Goal: Task Accomplishment & Management: Manage account settings

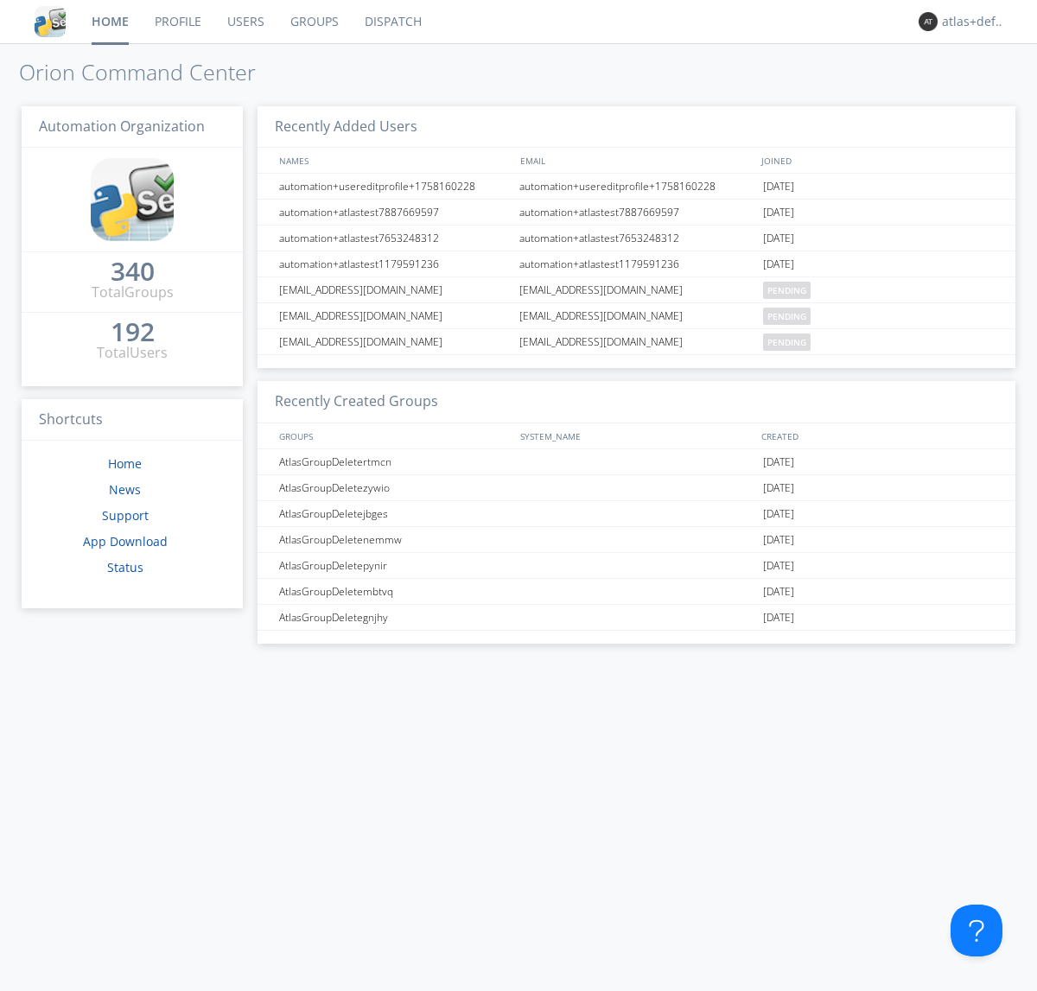
click at [313, 22] on link "Groups" at bounding box center [314, 21] width 74 height 43
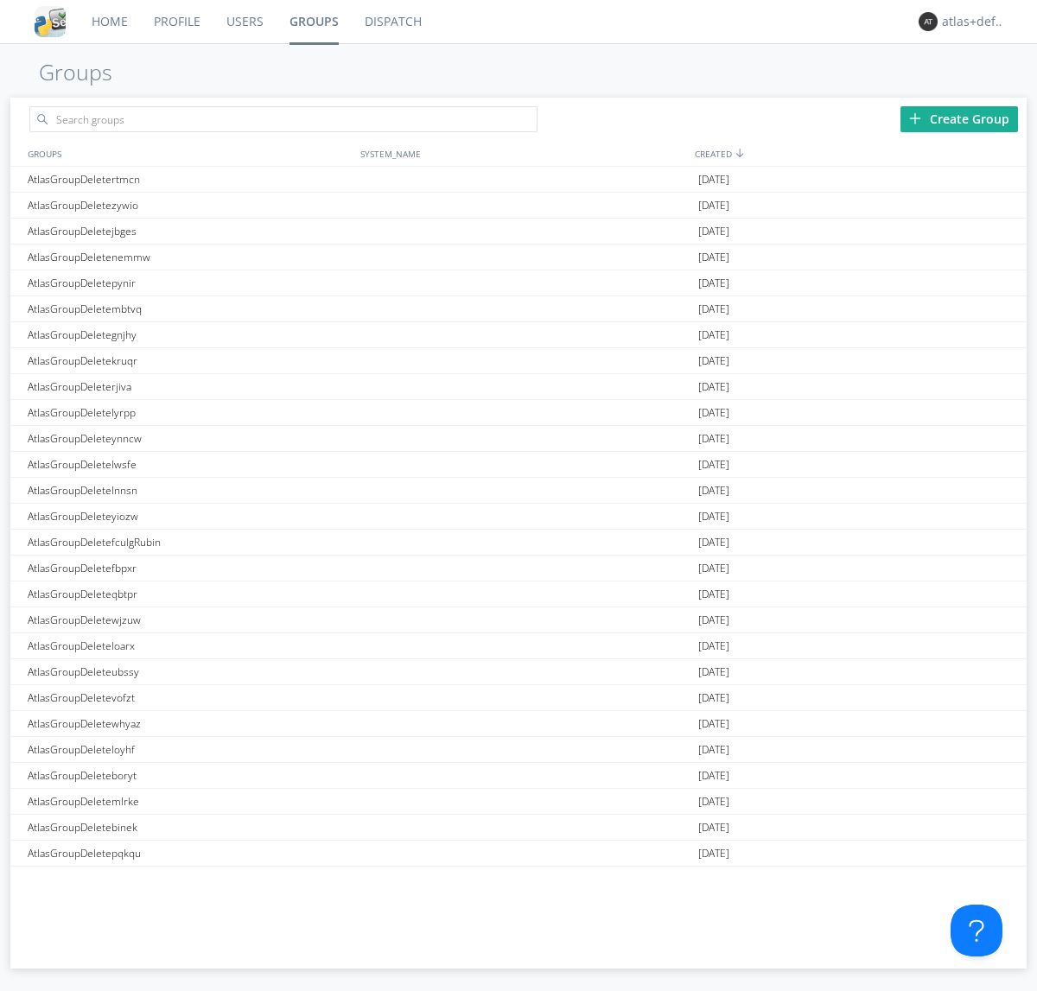
click at [959, 118] on div "Create Group" at bounding box center [960, 119] width 118 height 26
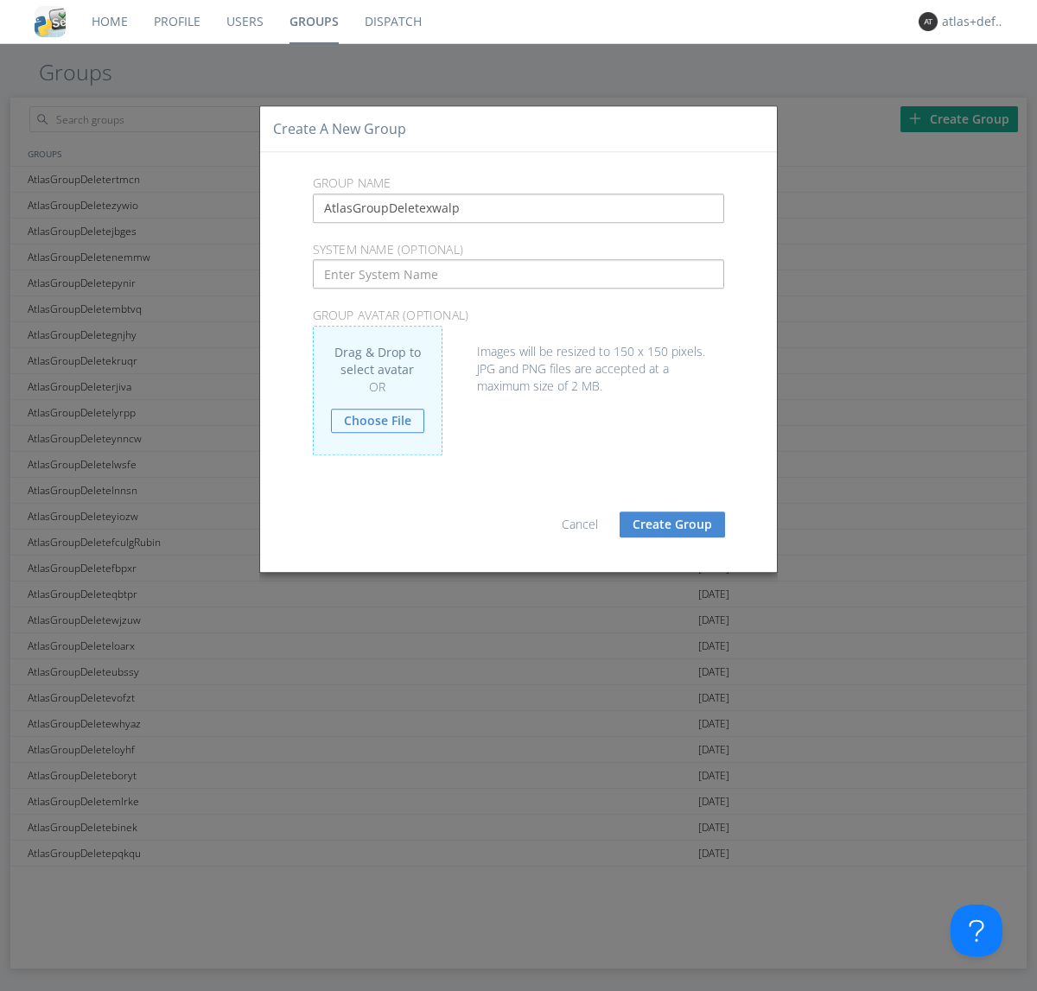
type input "AtlasGroupDeletexwalp"
click at [672, 524] on button "Create Group" at bounding box center [672, 525] width 105 height 26
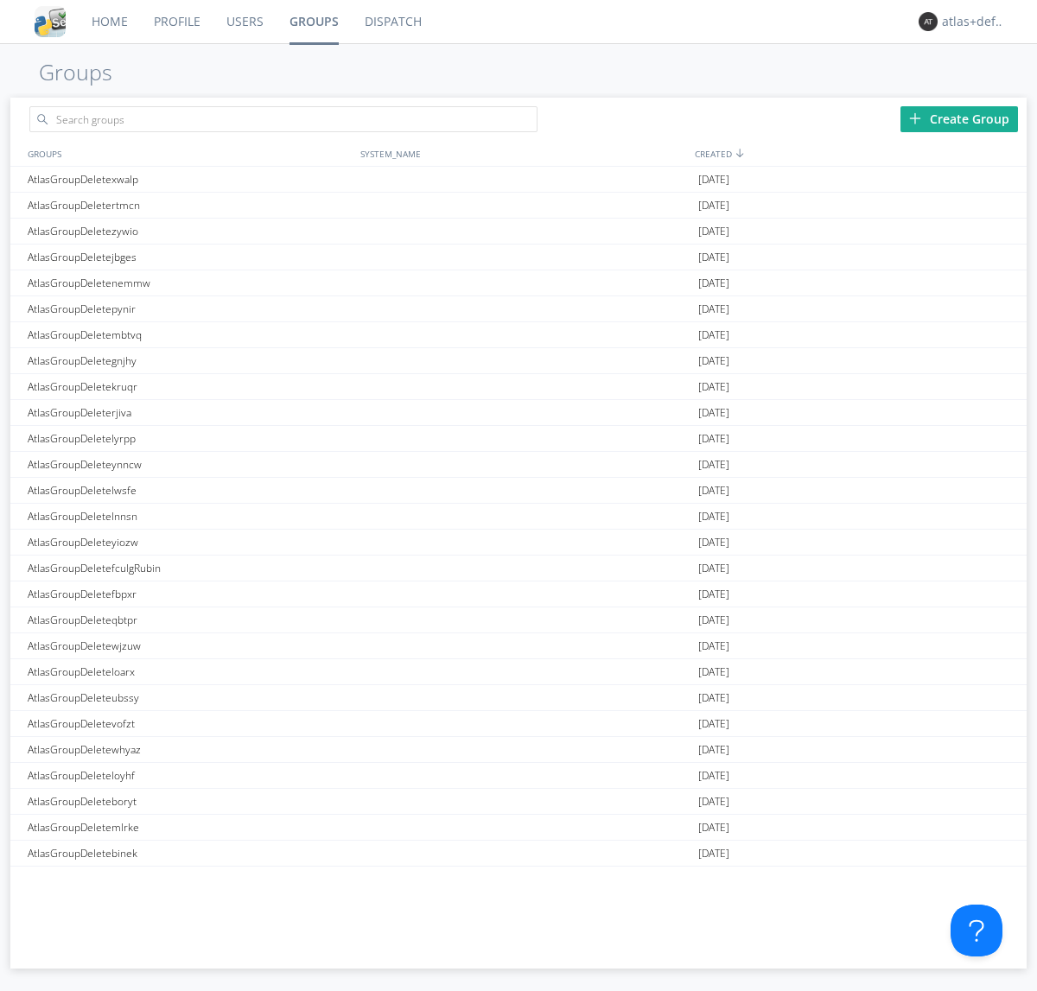
click at [313, 22] on link "Groups" at bounding box center [314, 21] width 75 height 43
type input "AtlasGroupDeletexwalp"
click at [244, 22] on link "Users" at bounding box center [244, 21] width 63 height 43
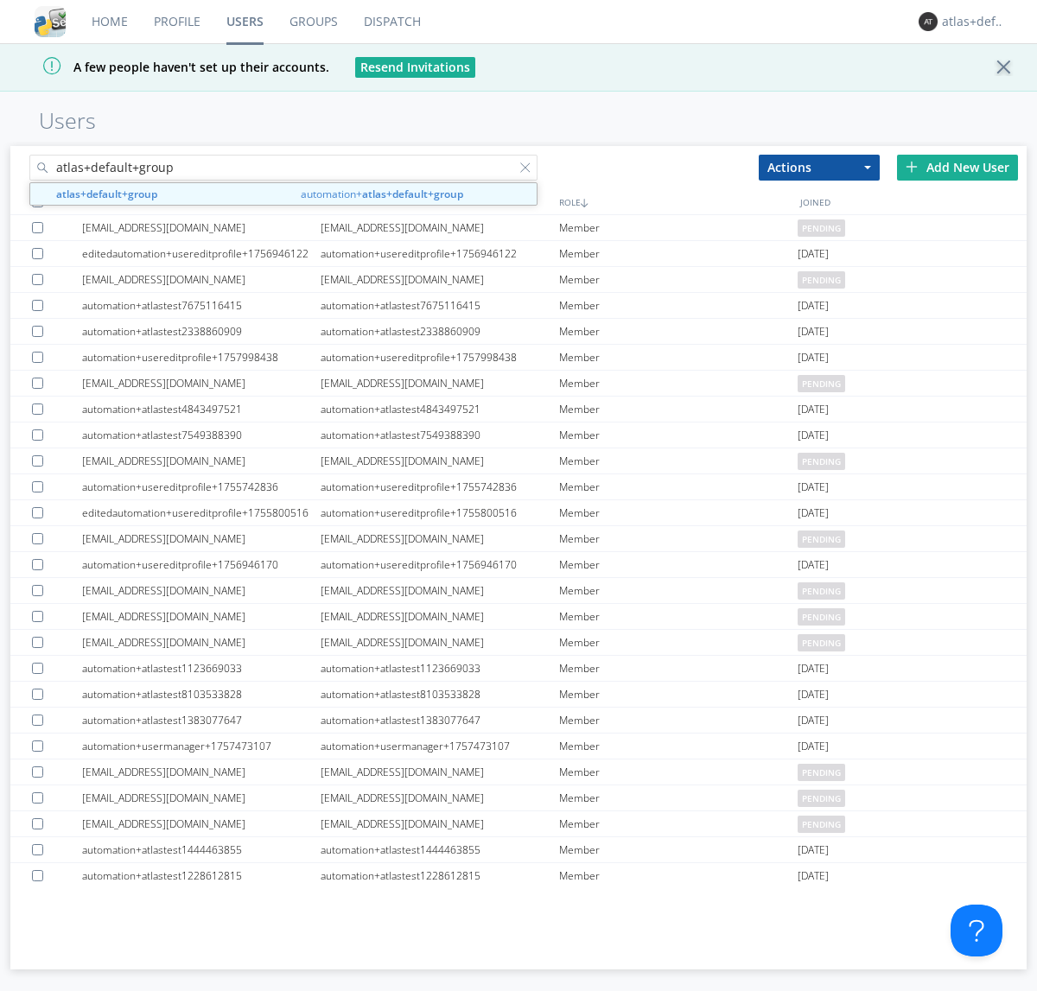
type input "atlas+default+group"
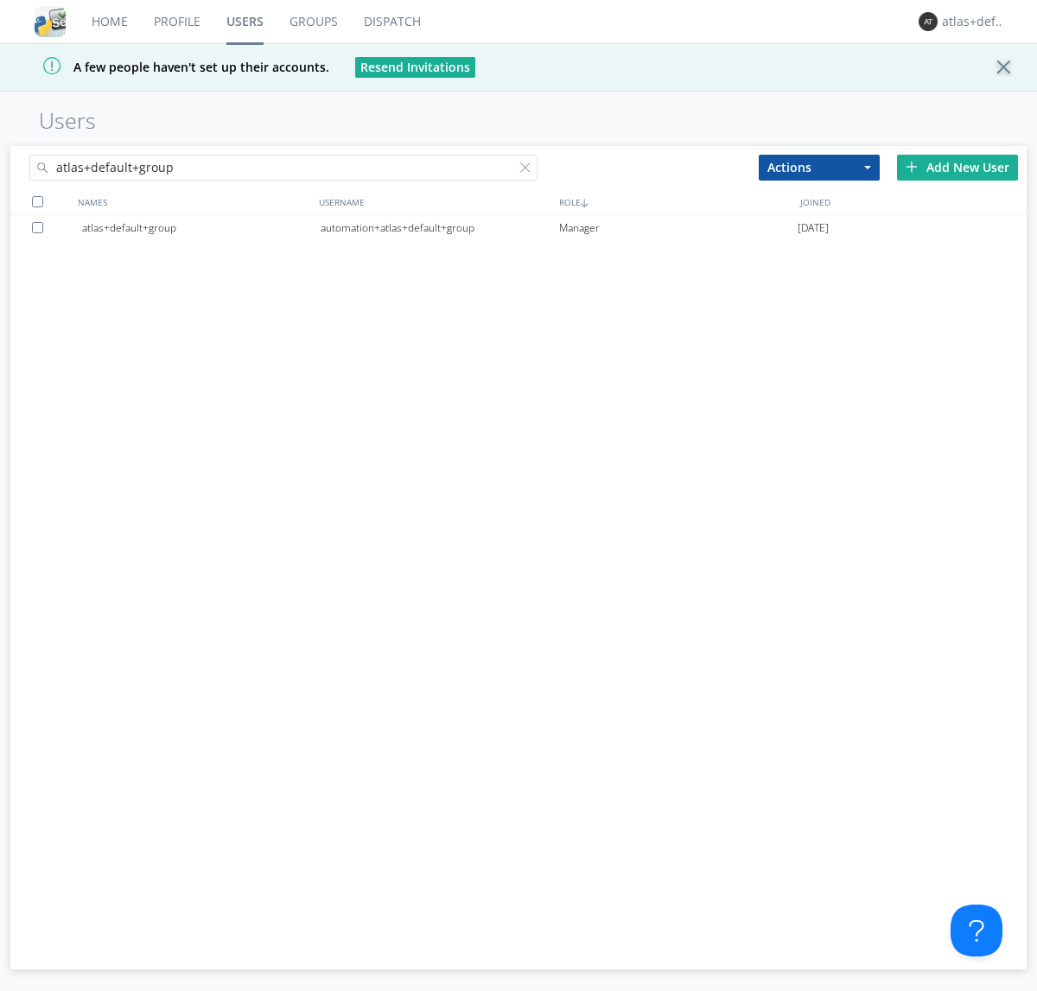
click at [439, 227] on div "automation+atlas+default+group" at bounding box center [440, 228] width 239 height 26
click at [391, 22] on link "Dispatch" at bounding box center [392, 21] width 83 height 43
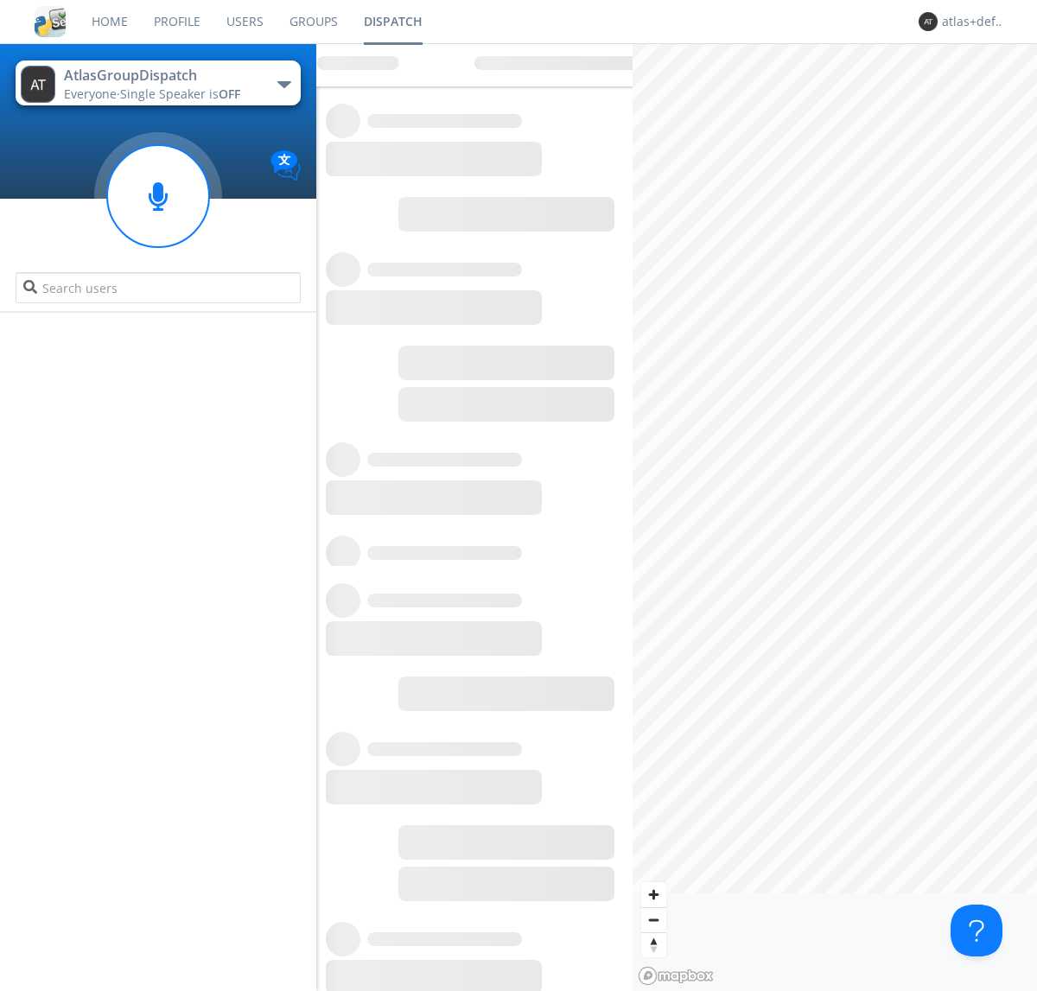
click at [244, 22] on link "Users" at bounding box center [244, 21] width 63 height 43
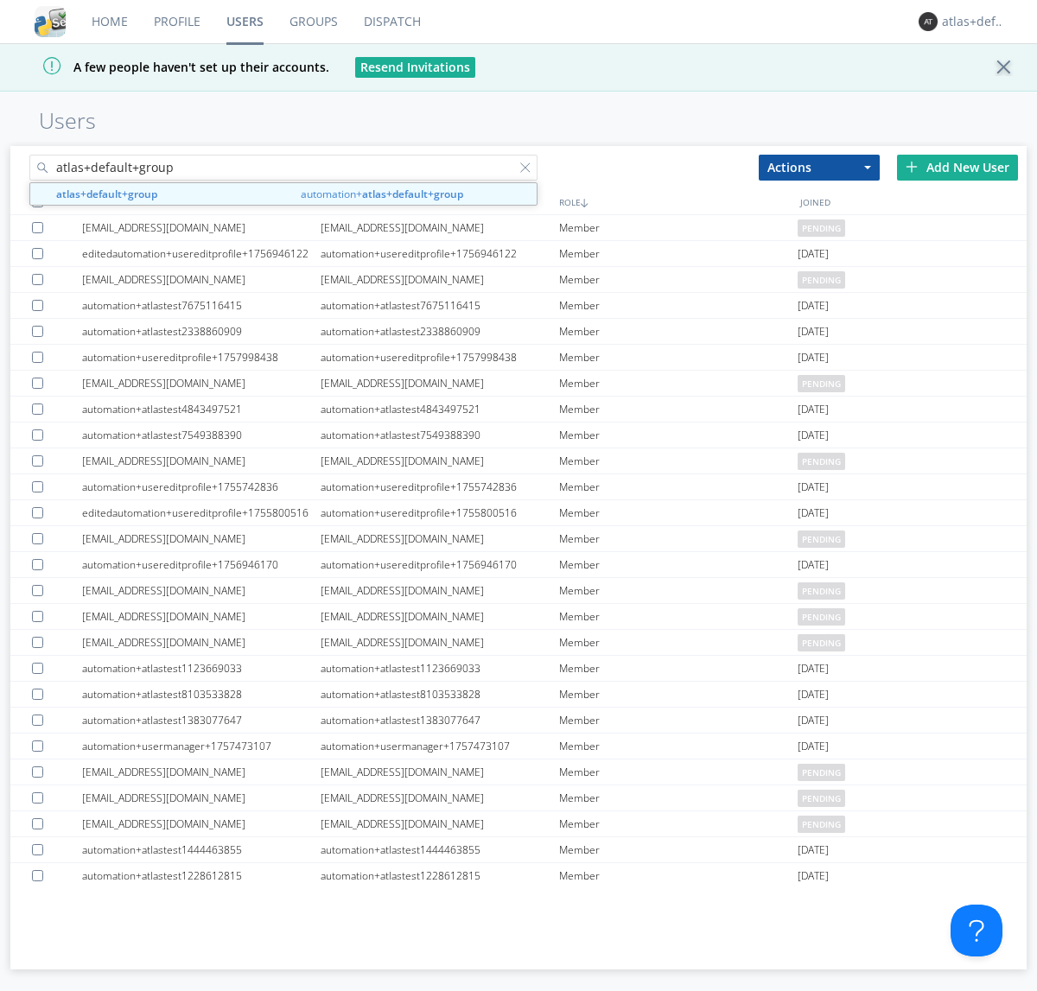
type input "atlas+default+group"
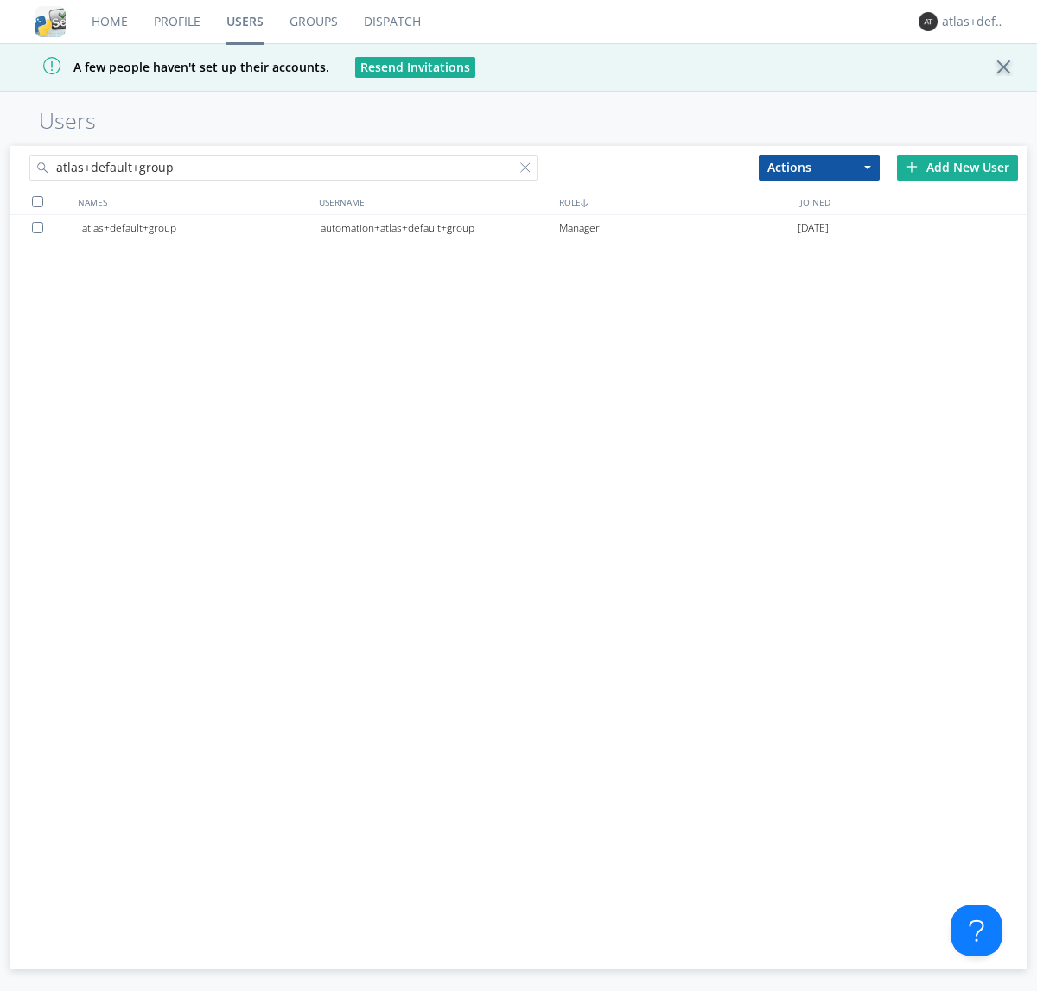
click at [439, 227] on div "automation+atlas+default+group" at bounding box center [440, 228] width 239 height 26
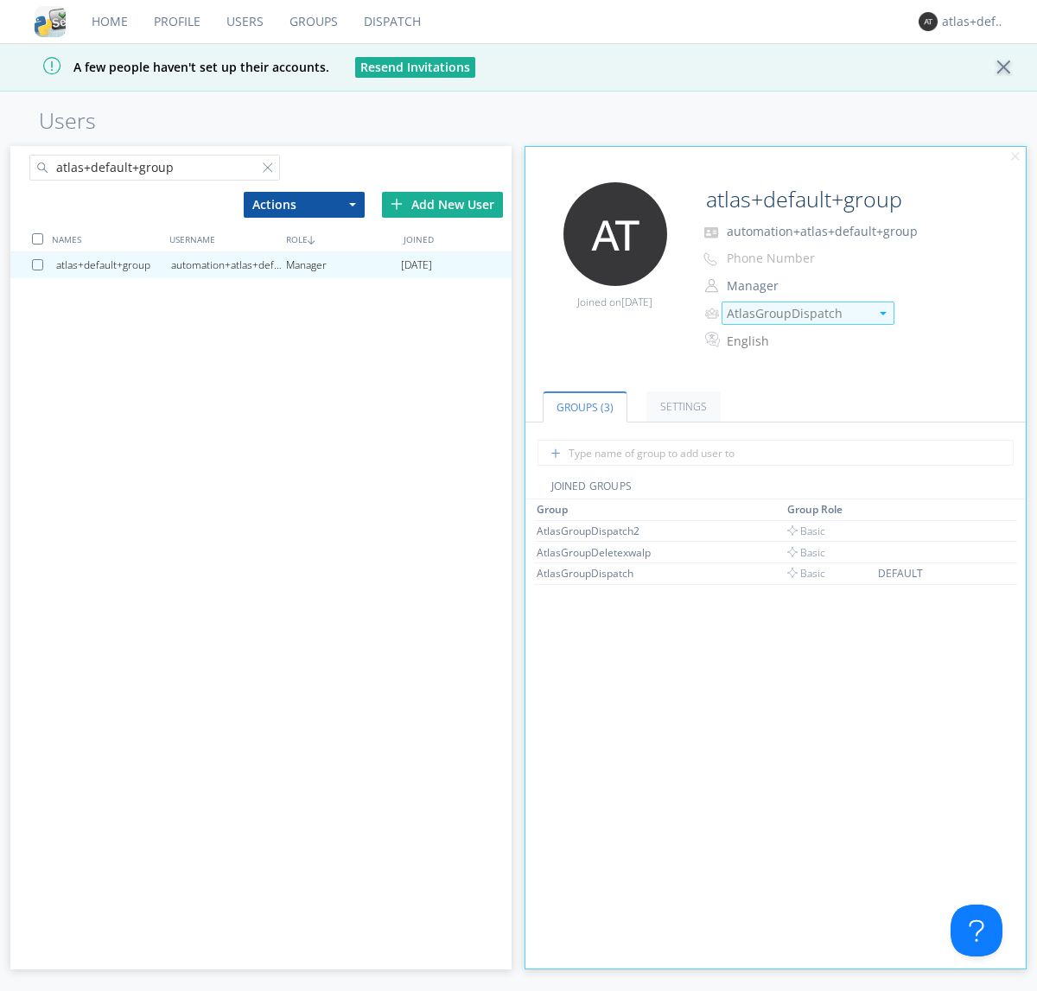
click at [882, 313] on img at bounding box center [883, 313] width 7 height 3
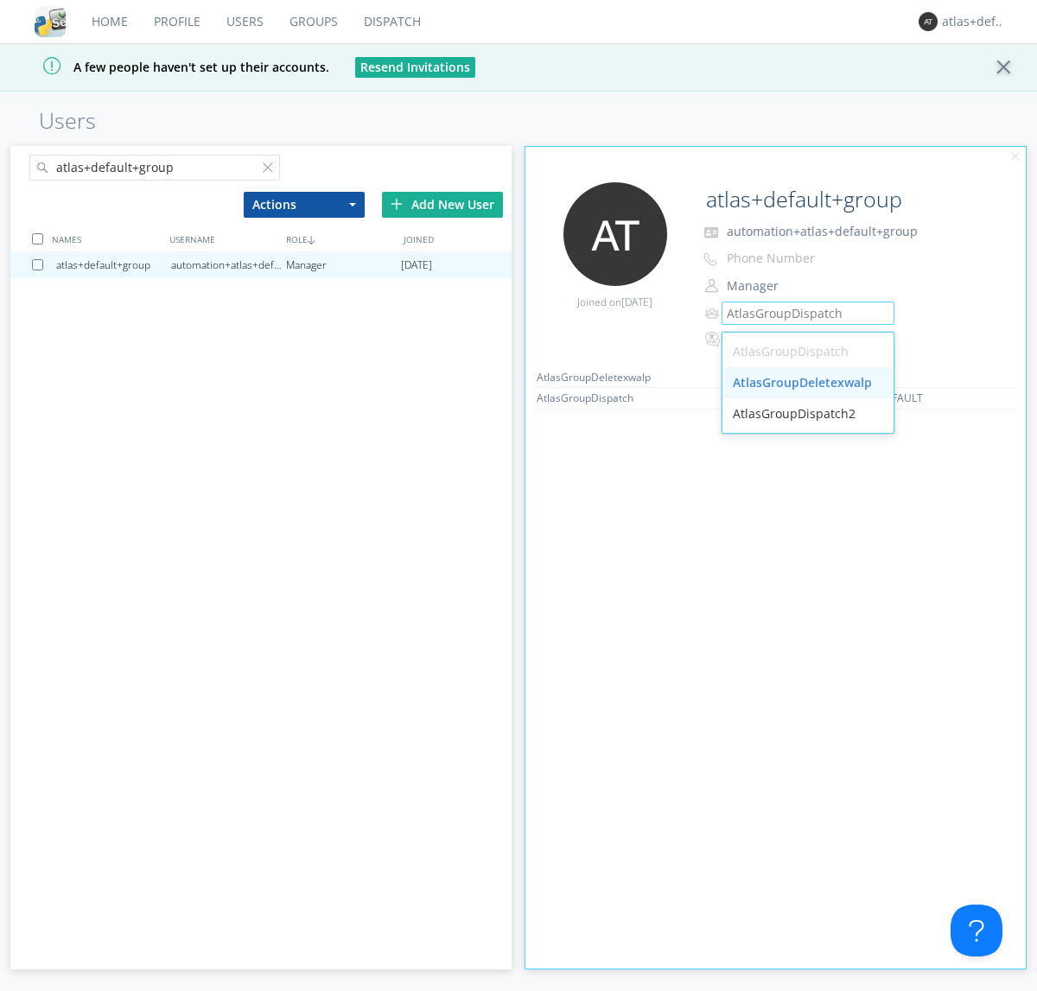
click at [807, 383] on div "AtlasGroupDeletexwalp" at bounding box center [808, 382] width 171 height 31
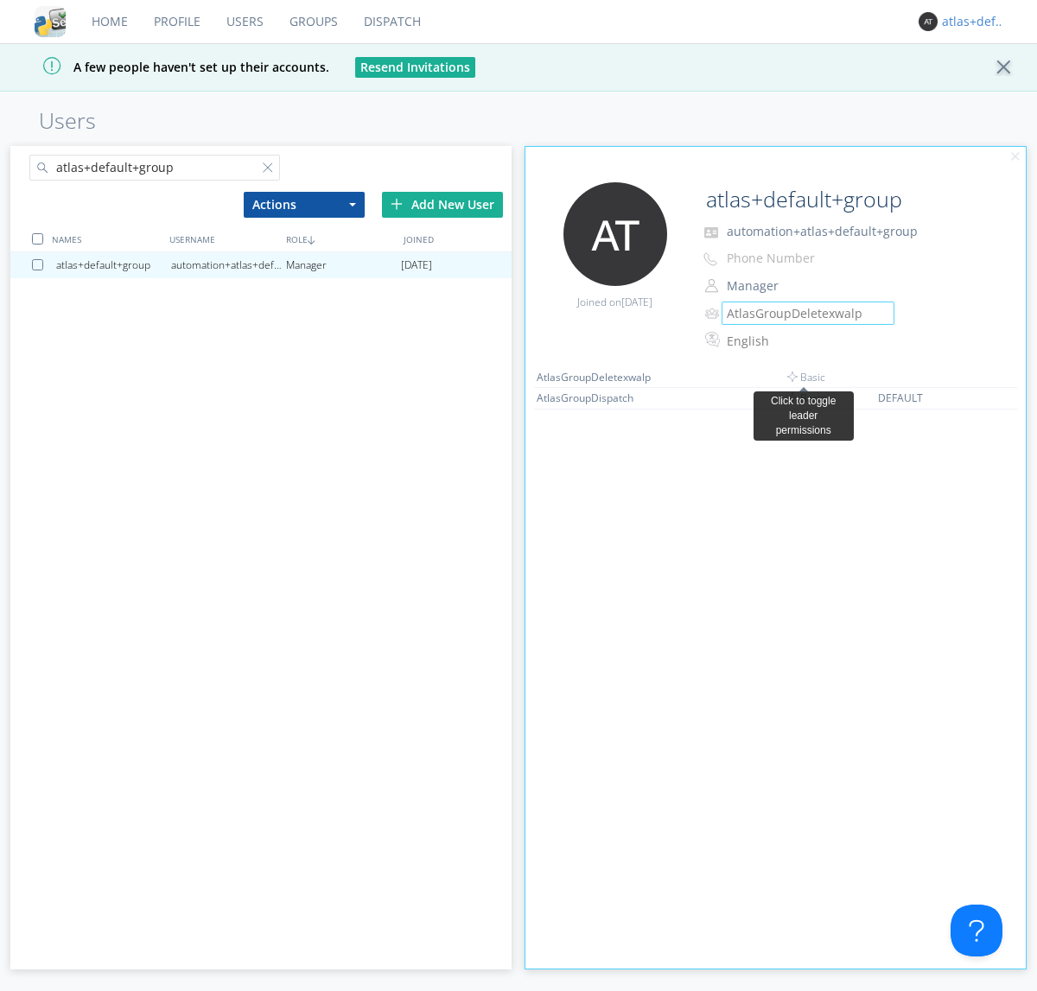
click at [391, 22] on link "Dispatch" at bounding box center [392, 21] width 83 height 43
click at [970, 22] on div "atlas+default+group" at bounding box center [974, 21] width 65 height 17
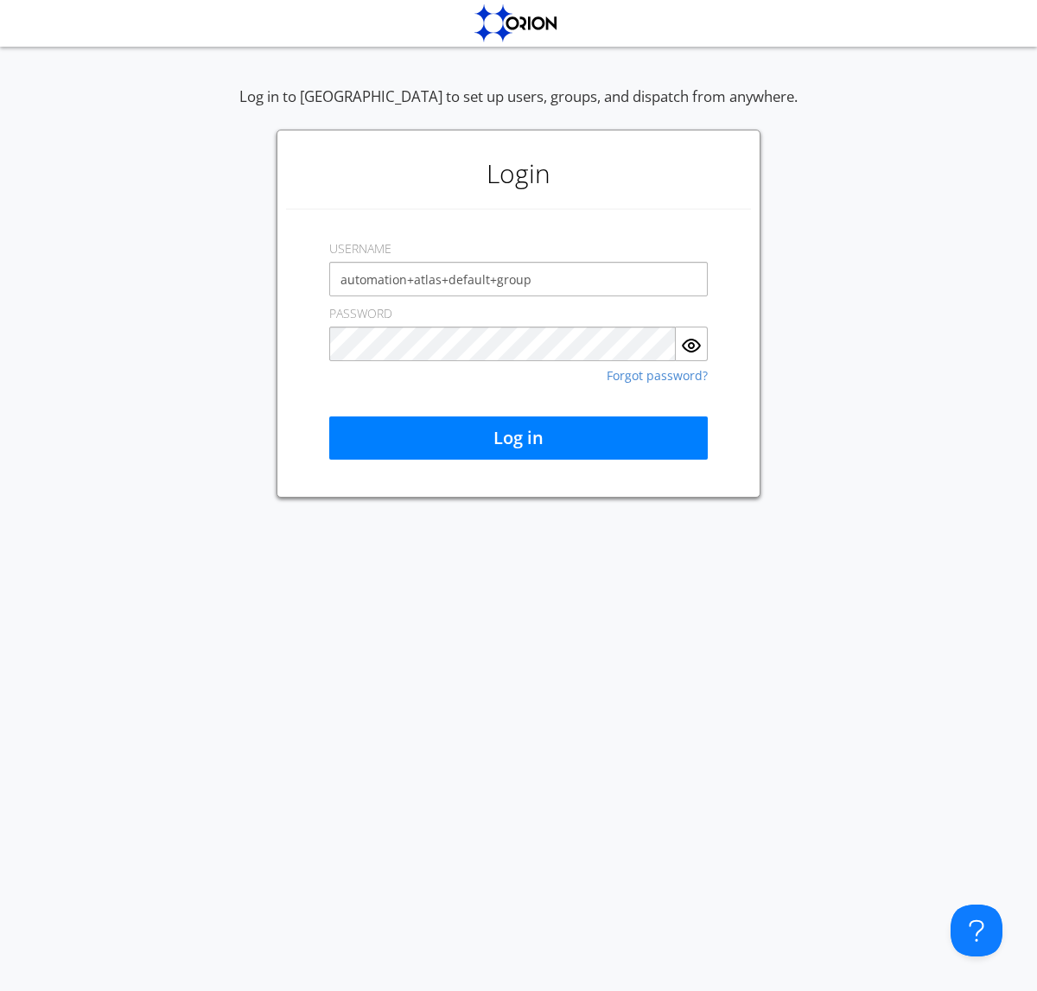
type input "automation+atlas+default+group"
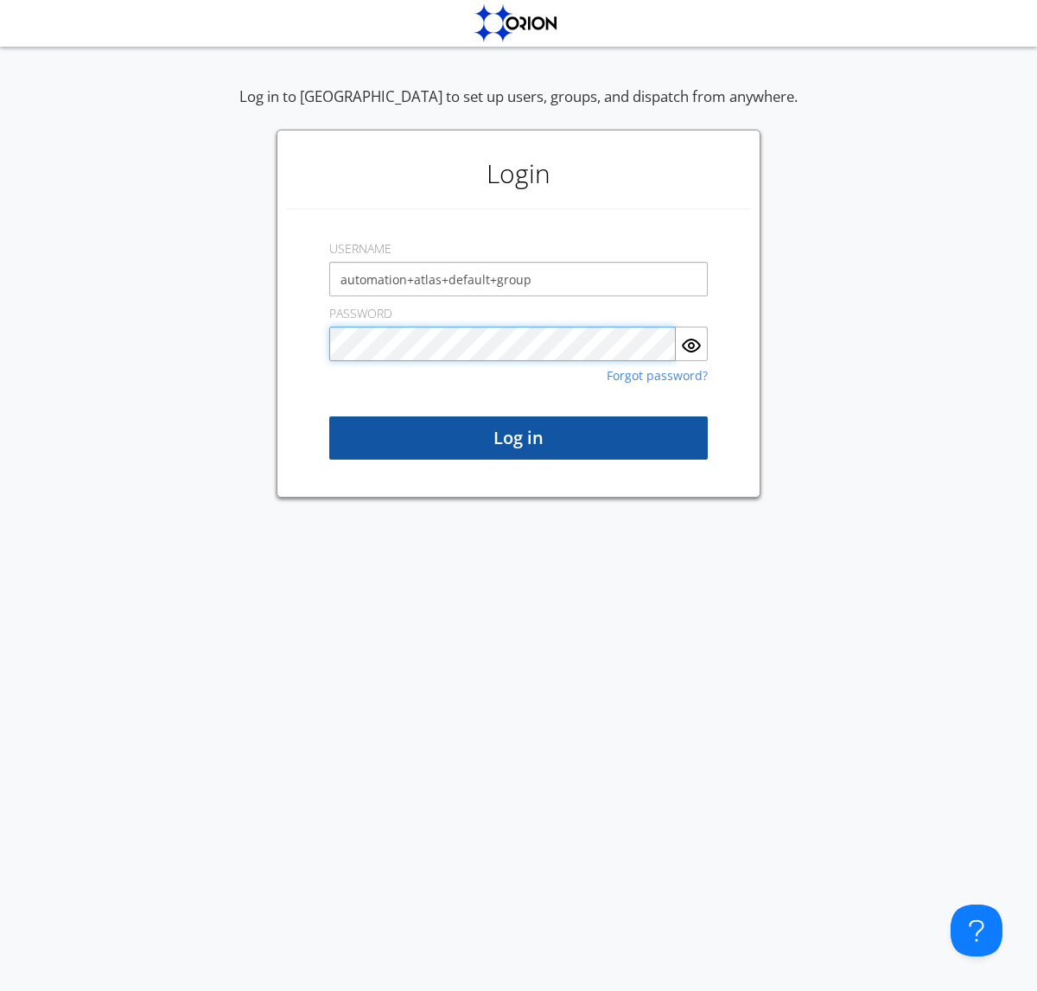
click at [519, 438] on button "Log in" at bounding box center [518, 438] width 379 height 43
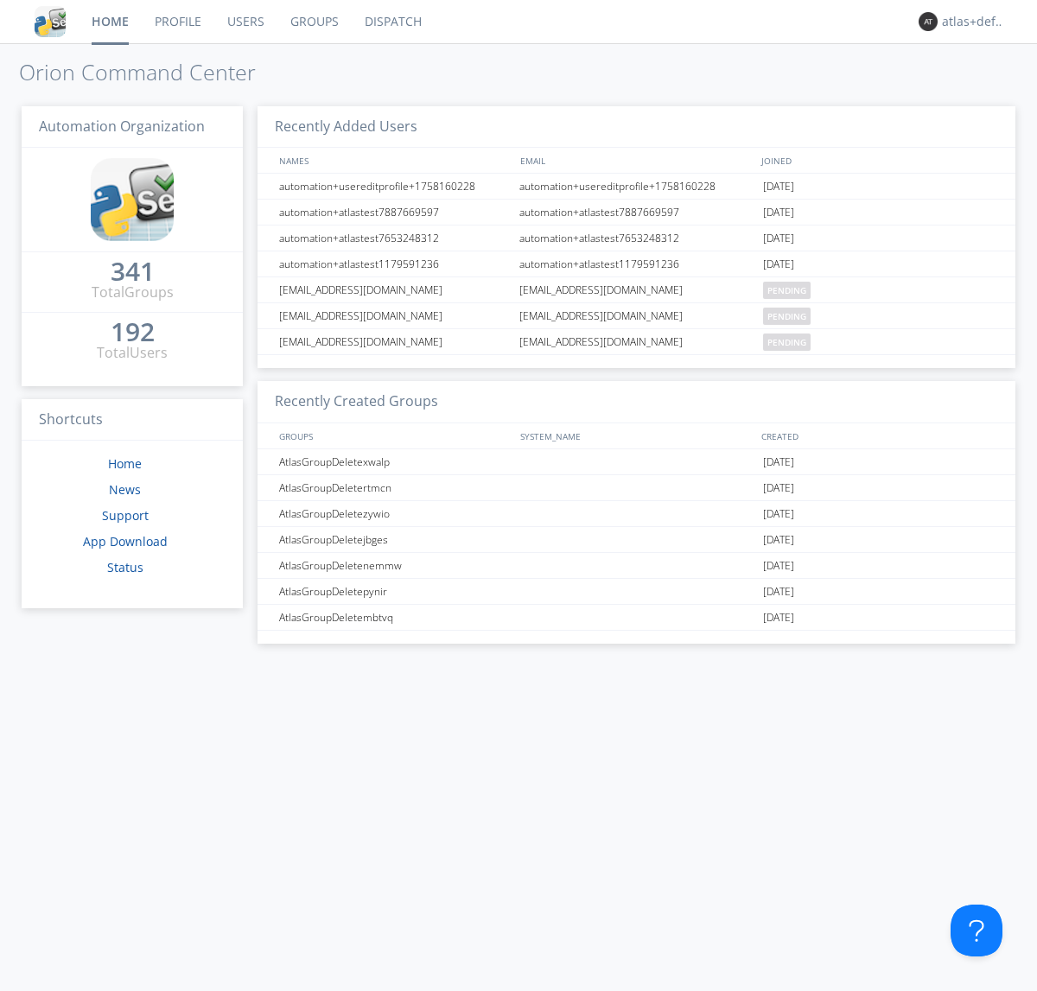
click at [392, 22] on link "Dispatch" at bounding box center [393, 21] width 83 height 43
click at [244, 22] on link "Users" at bounding box center [245, 21] width 63 height 43
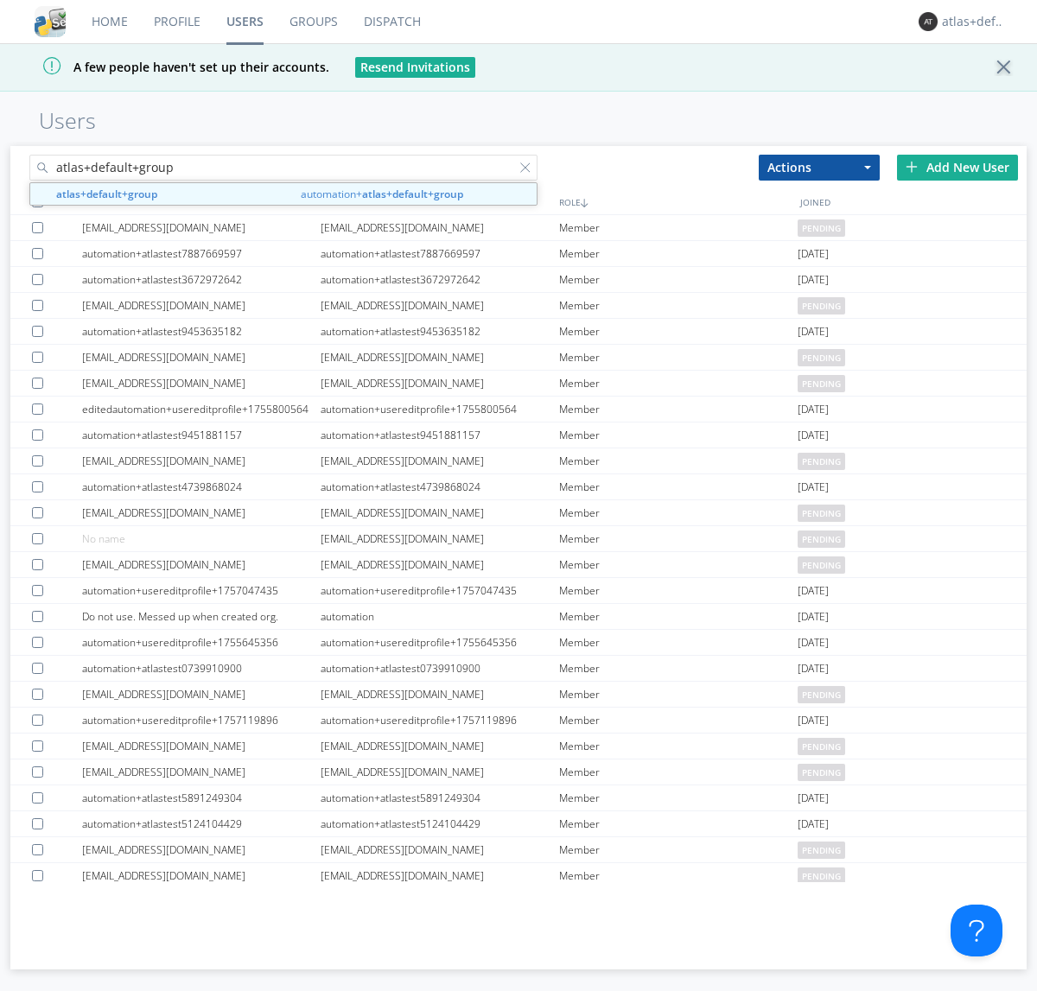
type input "atlas+default+group"
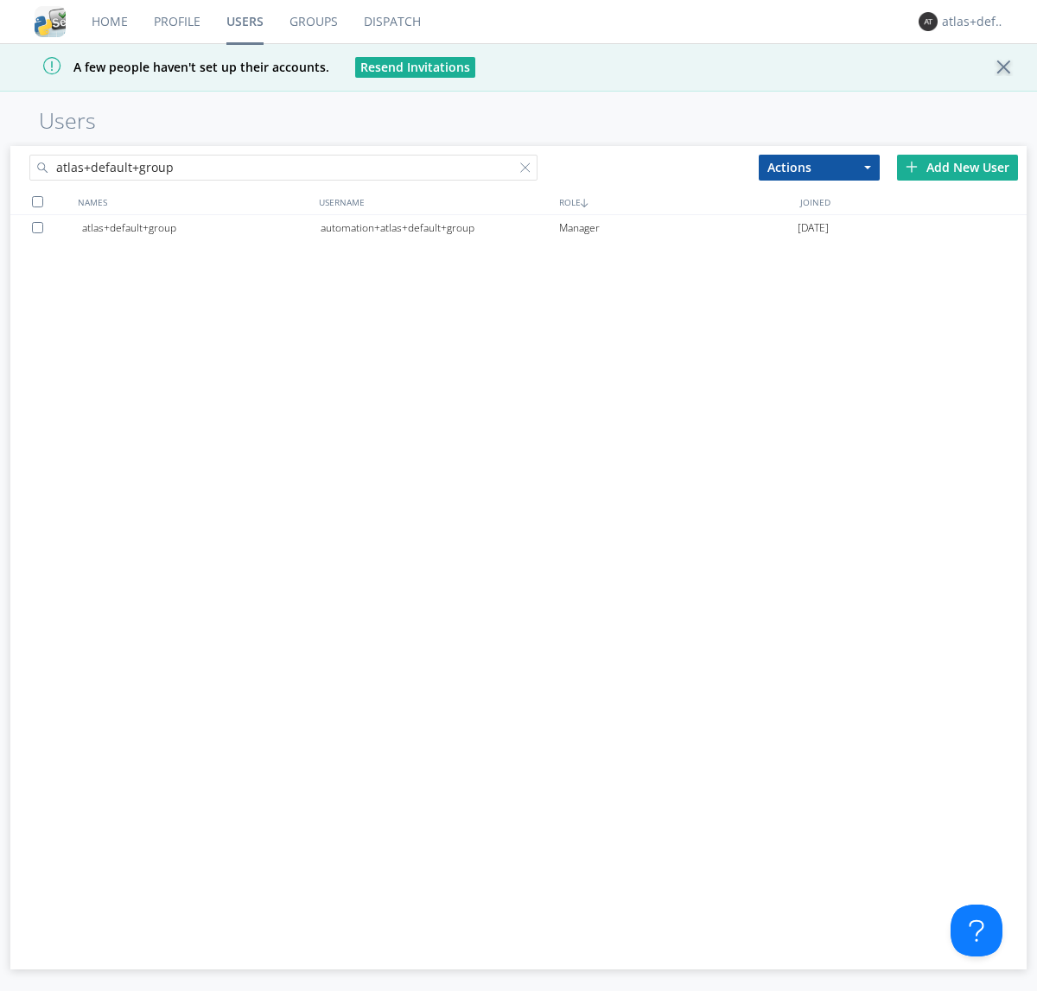
click at [439, 227] on div "automation+atlas+default+group" at bounding box center [440, 228] width 239 height 26
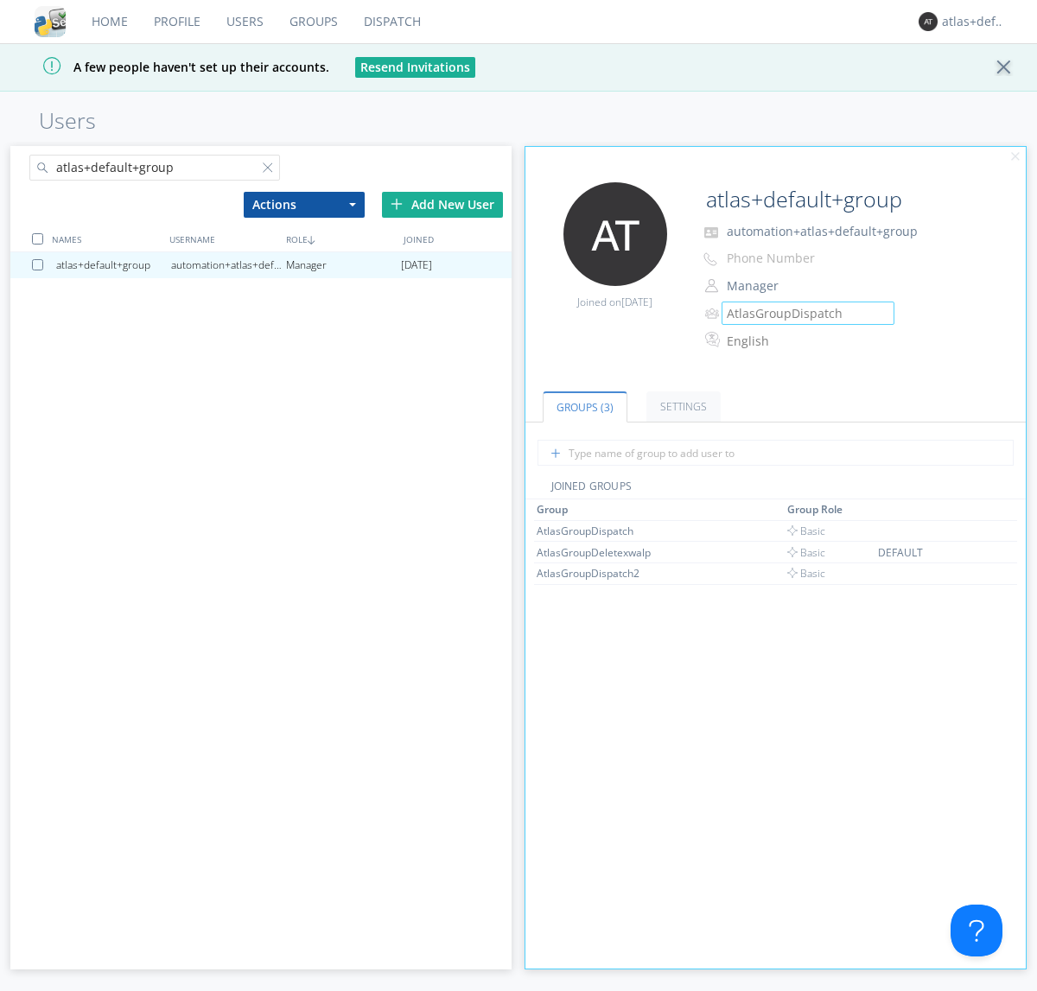
click at [312, 22] on link "Groups" at bounding box center [314, 21] width 74 height 43
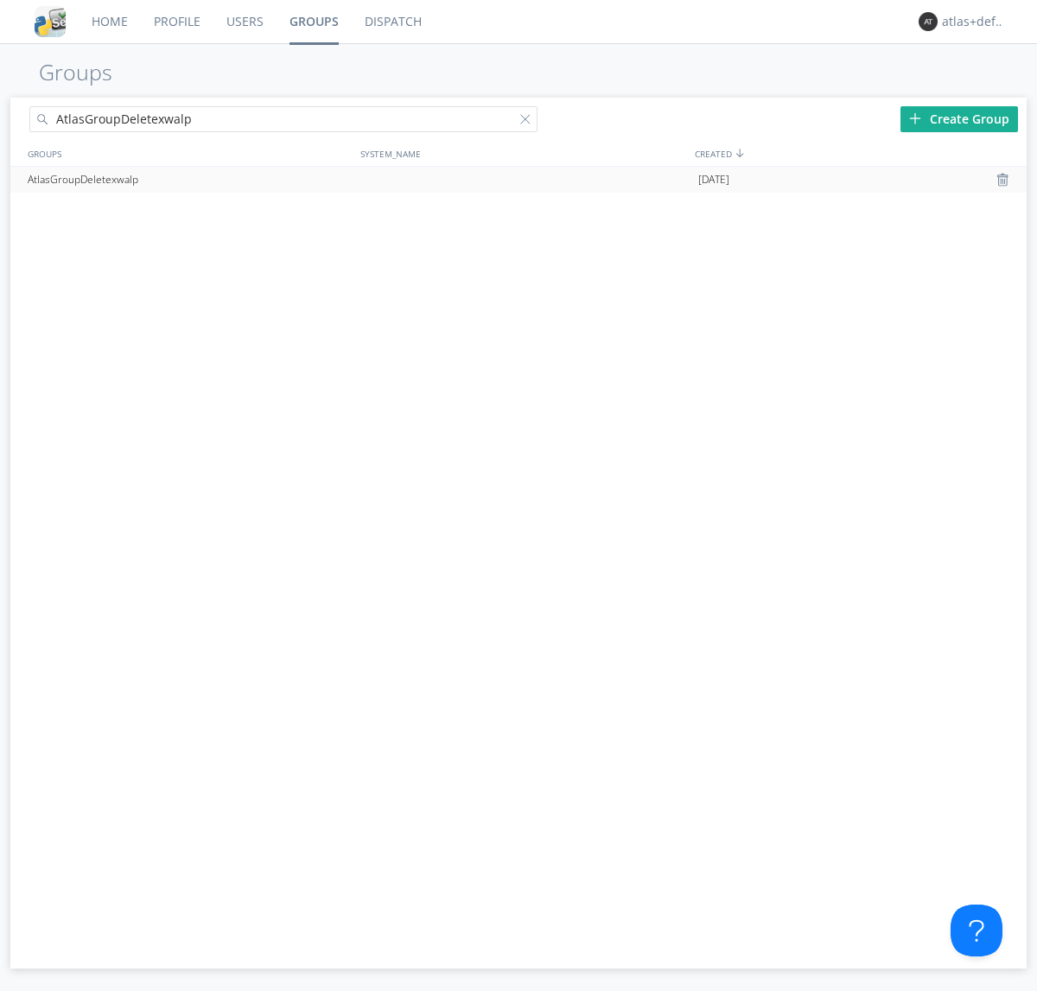
type input "AtlasGroupDeletexwalp"
click at [1004, 180] on div at bounding box center [1004, 180] width 17 height 14
